Goal: Information Seeking & Learning: Learn about a topic

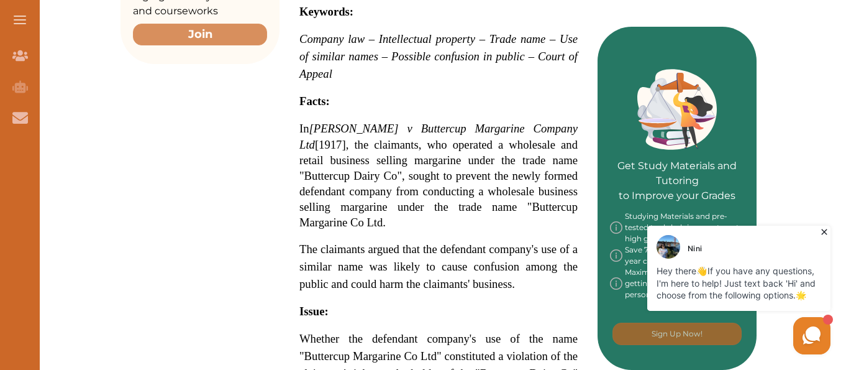
scroll to position [497, 0]
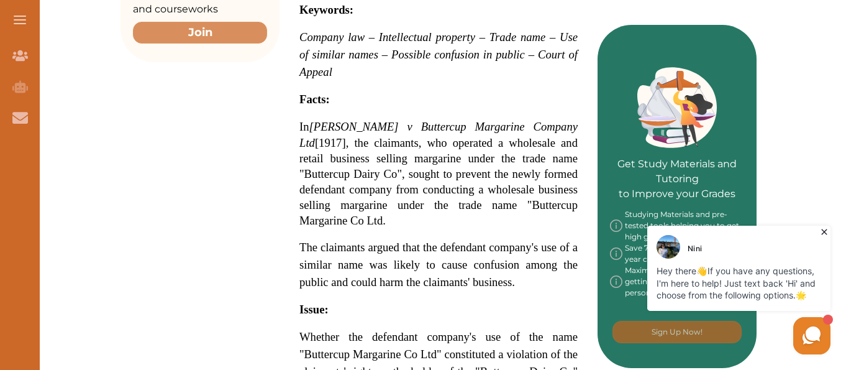
drag, startPoint x: 511, startPoint y: 266, endPoint x: 358, endPoint y: 134, distance: 202.1
click at [358, 134] on p "[PERSON_NAME] v Buttercup Margarine Company Ltd [1917] 2 Ch 1 is a UK Company L…" at bounding box center [438, 306] width 278 height 878
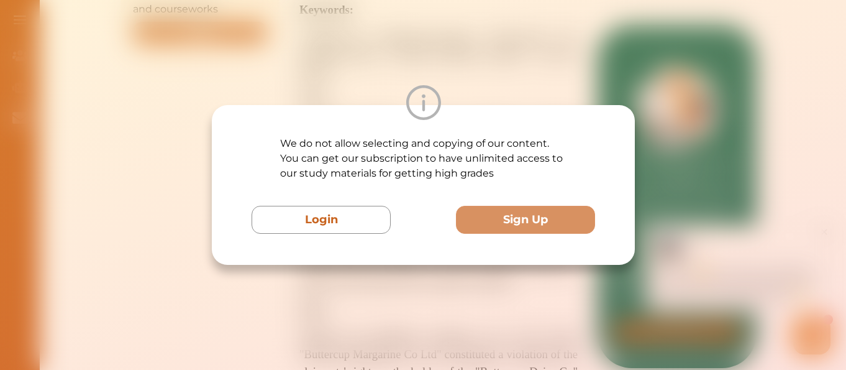
click at [350, 135] on div "We do not allow selecting and copying of our content. You can get our subscript…" at bounding box center [423, 185] width 423 height 160
click at [426, 99] on img at bounding box center [423, 102] width 35 height 35
click at [466, 73] on div "We do not allow selecting and copying of our content. You can get our subscript…" at bounding box center [423, 185] width 846 height 370
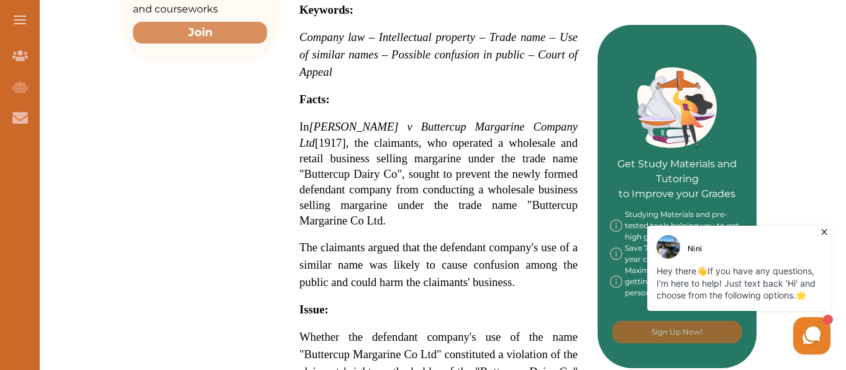
drag, startPoint x: 307, startPoint y: 113, endPoint x: 468, endPoint y: 258, distance: 216.8
click at [468, 258] on p "[PERSON_NAME] v Buttercup Margarine Company Ltd [1917] 2 Ch 1 is a UK Company L…" at bounding box center [438, 306] width 278 height 878
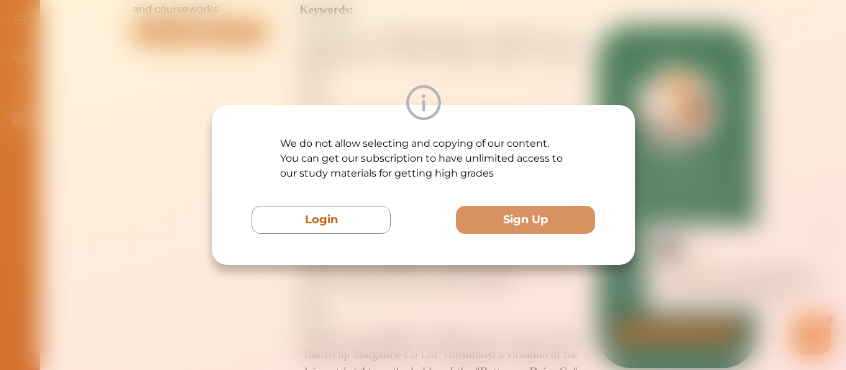
click at [509, 265] on div "We do not allow selecting and copying of our content. You can get our subscript…" at bounding box center [423, 185] width 846 height 370
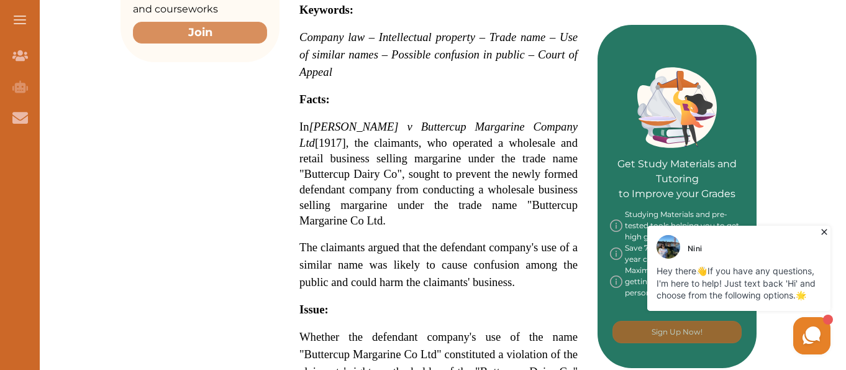
click at [527, 245] on span "The claimants argued that the defendant company's use of a similar name was lik…" at bounding box center [438, 264] width 278 height 48
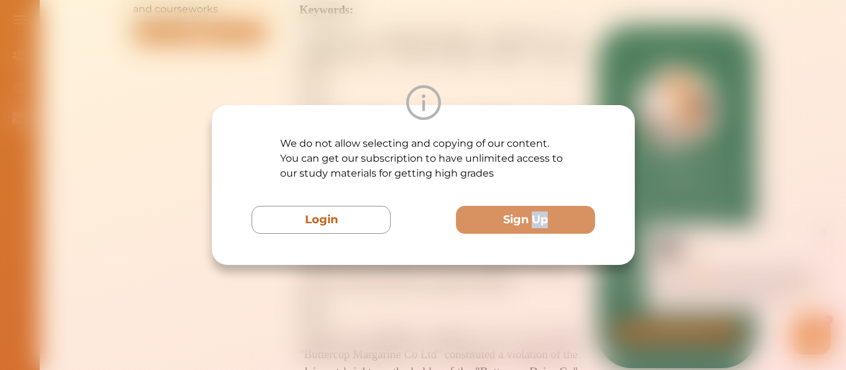
click at [527, 245] on div "We do not allow selecting and copying of our content. You can get our subscript…" at bounding box center [423, 185] width 423 height 160
click at [411, 281] on div "We do not allow selecting and copying of our content. You can get our subscript…" at bounding box center [423, 185] width 846 height 370
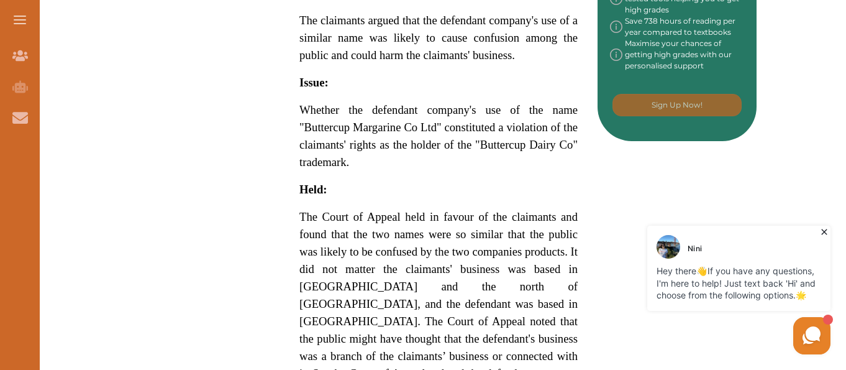
scroll to position [745, 0]
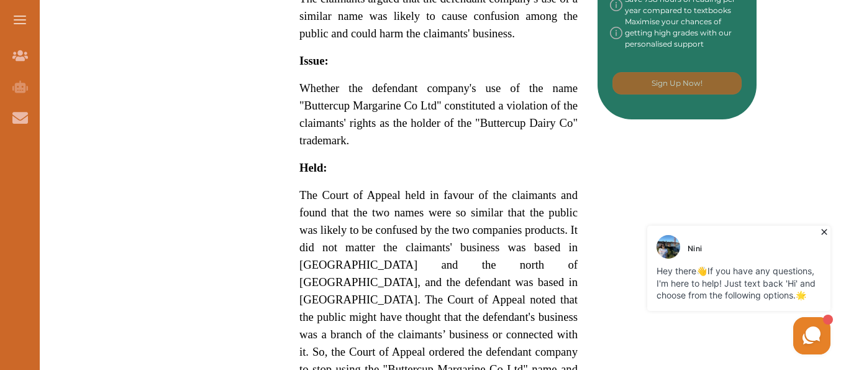
drag, startPoint x: 535, startPoint y: 288, endPoint x: 463, endPoint y: 222, distance: 97.6
click at [463, 222] on span "The Court of Appeal held in favour of the claimants and found that the two name…" at bounding box center [438, 291] width 278 height 206
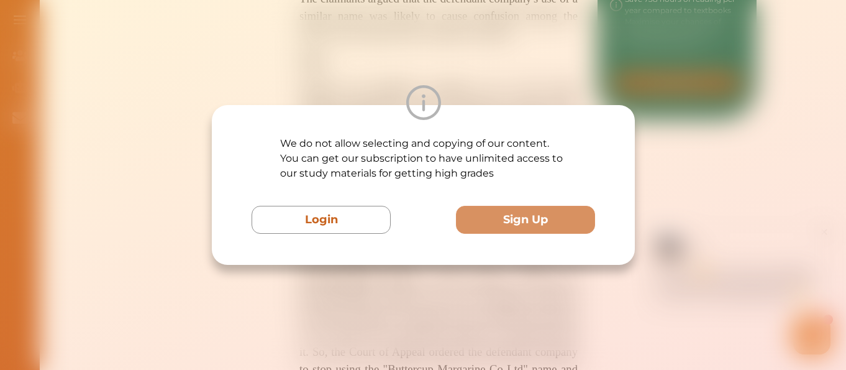
click at [553, 89] on div at bounding box center [423, 102] width 423 height 35
click at [416, 109] on img at bounding box center [423, 102] width 35 height 35
drag, startPoint x: 301, startPoint y: 93, endPoint x: 291, endPoint y: 93, distance: 9.3
click at [298, 91] on div at bounding box center [423, 102] width 423 height 35
click at [102, 166] on div "We do not allow selecting and copying of our content. You can get our subscript…" at bounding box center [423, 185] width 846 height 370
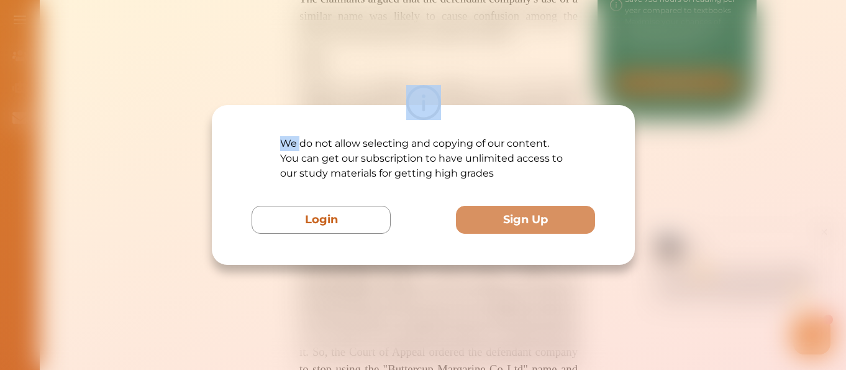
click at [102, 167] on div "We do not allow selecting and copying of our content. You can get our subscript…" at bounding box center [423, 185] width 846 height 370
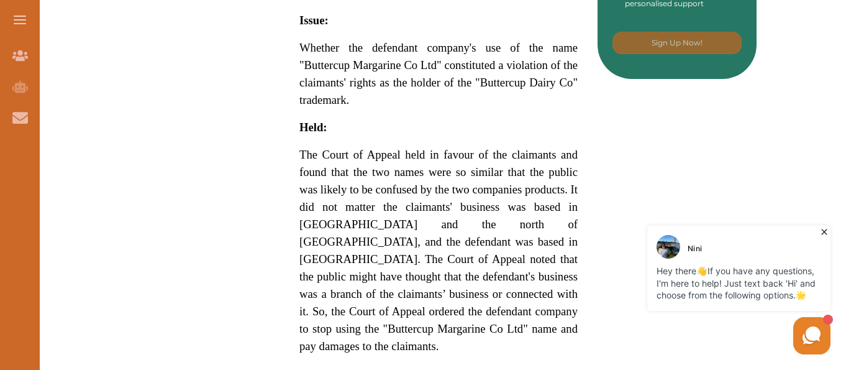
scroll to position [807, 0]
